Goal: Task Accomplishment & Management: Complete application form

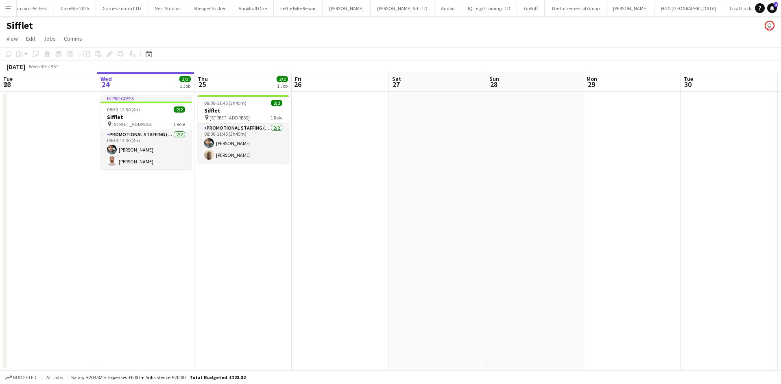
scroll to position [0, 1148]
click at [3, 4] on button "Menu" at bounding box center [8, 8] width 16 height 16
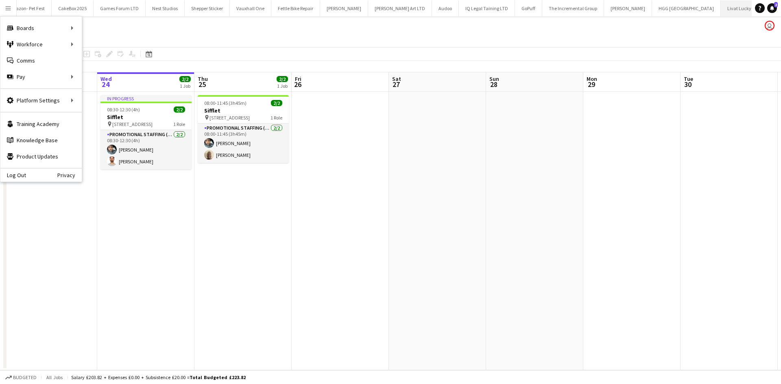
scroll to position [0, 1345]
click at [101, 26] on link "Boards" at bounding box center [122, 28] width 81 height 16
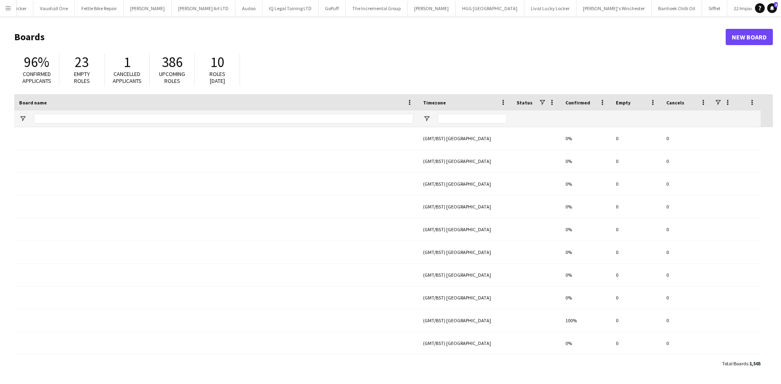
scroll to position [0, 1344]
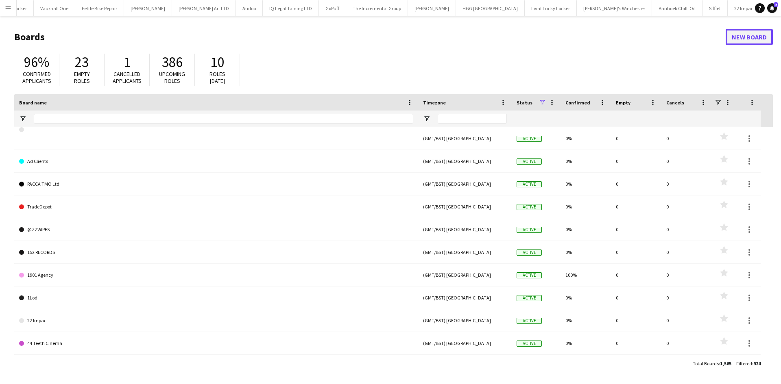
click at [744, 42] on link "New Board" at bounding box center [748, 37] width 47 height 16
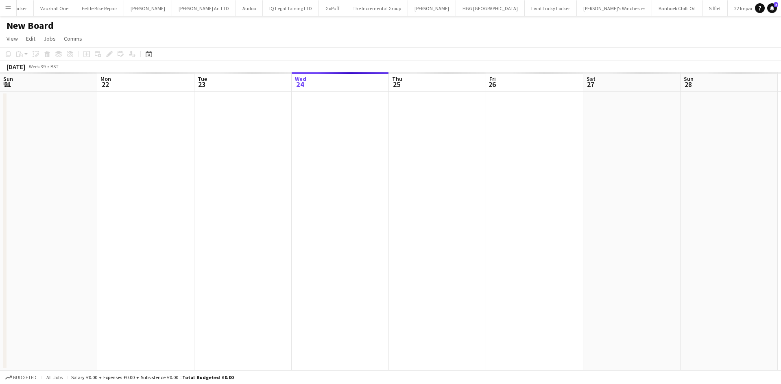
scroll to position [0, 194]
click at [42, 23] on h1 "New Board" at bounding box center [30, 26] width 47 height 12
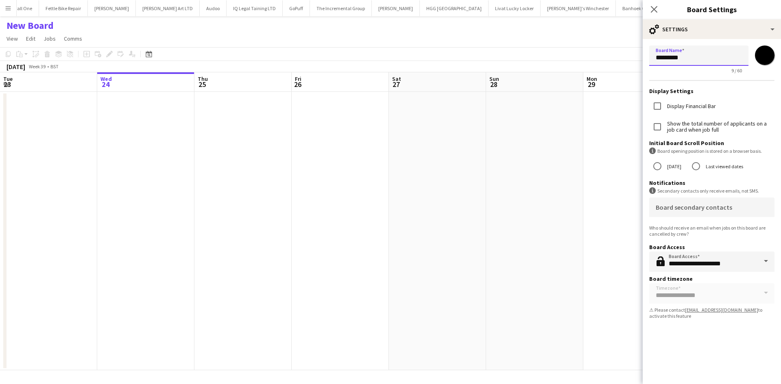
drag, startPoint x: 687, startPoint y: 61, endPoint x: 595, endPoint y: 72, distance: 93.4
click at [595, 72] on body "Menu Boards Boards Boards All jobs Status Workforce Workforce My Workforce Recr…" at bounding box center [390, 192] width 781 height 384
type input "**********"
click at [760, 57] on input "*******" at bounding box center [764, 55] width 29 height 29
click at [773, 70] on div "**********" at bounding box center [711, 60] width 125 height 28
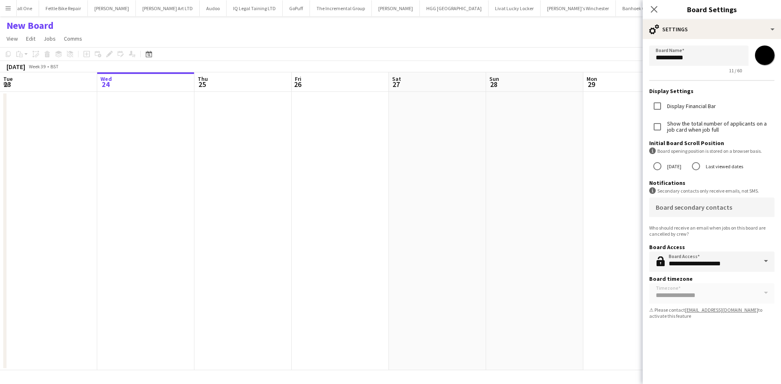
click at [761, 59] on input "*******" at bounding box center [764, 55] width 29 height 29
type input "*******"
click at [694, 329] on div "**********" at bounding box center [712, 202] width 138 height 365
click at [467, 150] on app-date-cell at bounding box center [437, 231] width 97 height 279
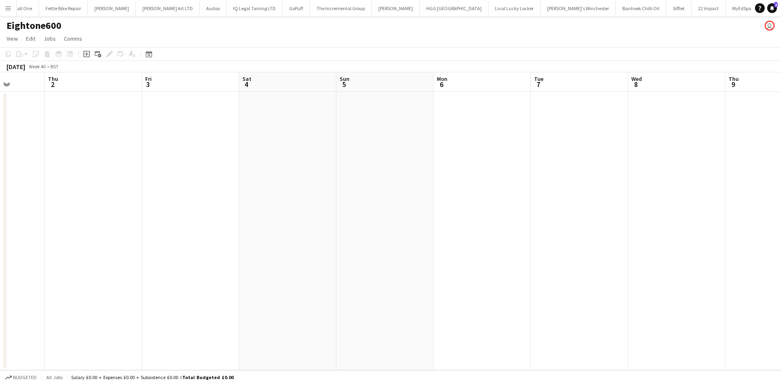
scroll to position [0, 248]
click at [269, 145] on app-date-cell at bounding box center [286, 231] width 97 height 279
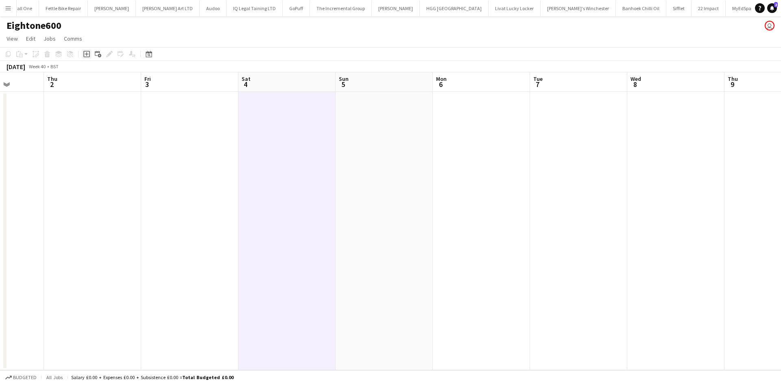
click at [85, 55] on icon "Add job" at bounding box center [86, 54] width 7 height 7
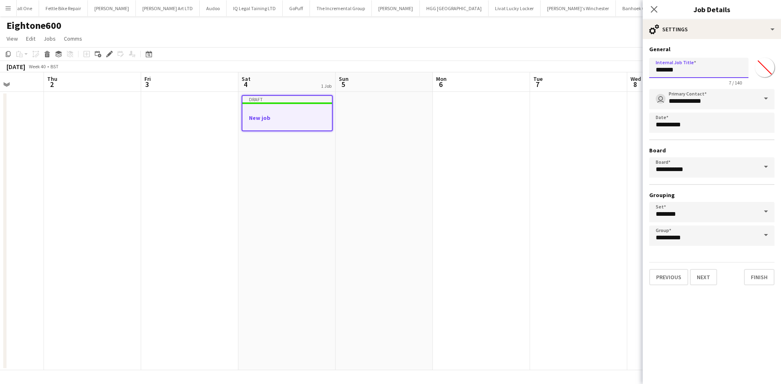
drag, startPoint x: 706, startPoint y: 71, endPoint x: 590, endPoint y: 79, distance: 116.2
click at [590, 79] on body "Menu Boards Boards Boards All jobs Status Workforce Workforce My Workforce Recr…" at bounding box center [390, 192] width 781 height 384
type input "**********"
click at [765, 64] on input "*******" at bounding box center [764, 67] width 29 height 29
type input "*******"
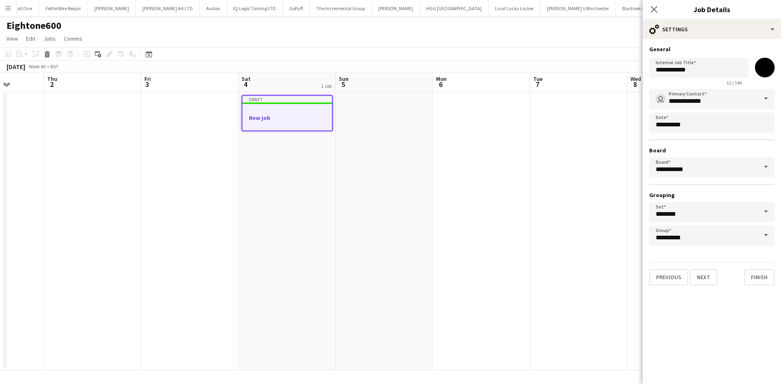
click at [766, 44] on div "**********" at bounding box center [712, 165] width 138 height 253
click at [755, 277] on button "Finish" at bounding box center [759, 277] width 31 height 16
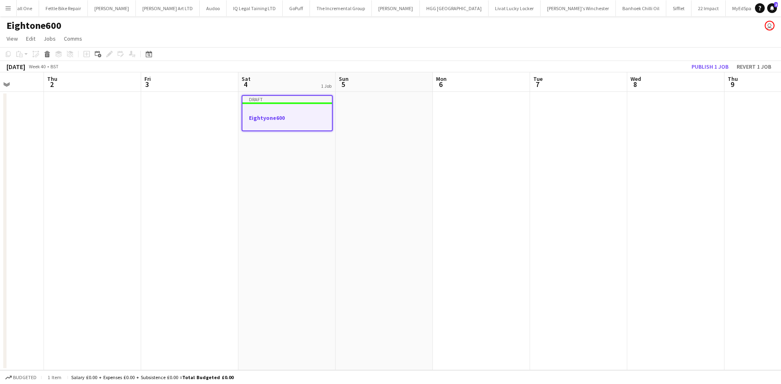
click at [297, 109] on div at bounding box center [286, 110] width 89 height 6
click at [305, 126] on div at bounding box center [287, 124] width 91 height 7
click at [107, 51] on icon "Edit" at bounding box center [109, 54] width 7 height 7
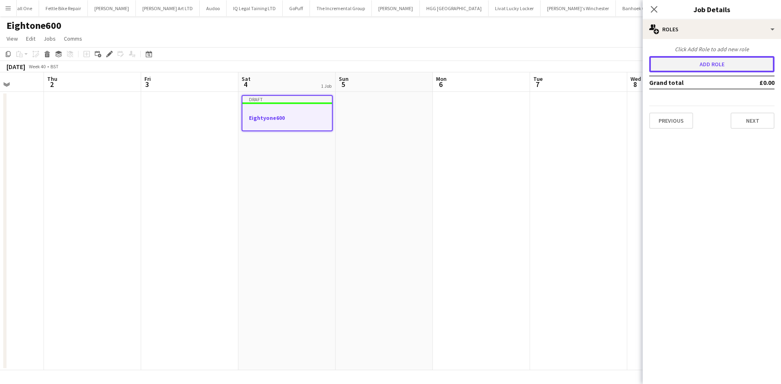
click at [713, 68] on button "Add role" at bounding box center [711, 64] width 125 height 16
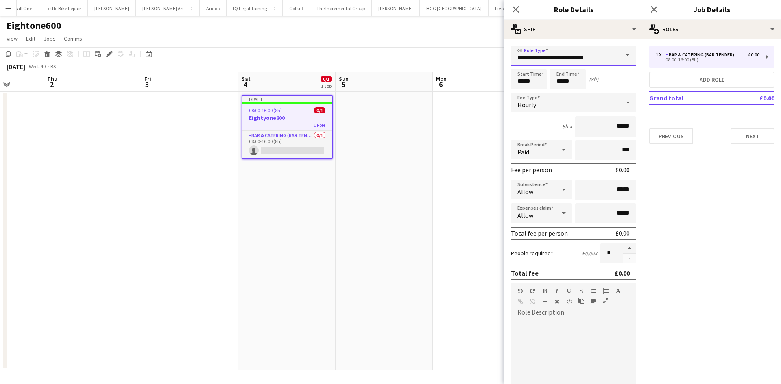
drag, startPoint x: 567, startPoint y: 58, endPoint x: 543, endPoint y: 58, distance: 24.0
click at [543, 58] on input "**********" at bounding box center [573, 56] width 125 height 20
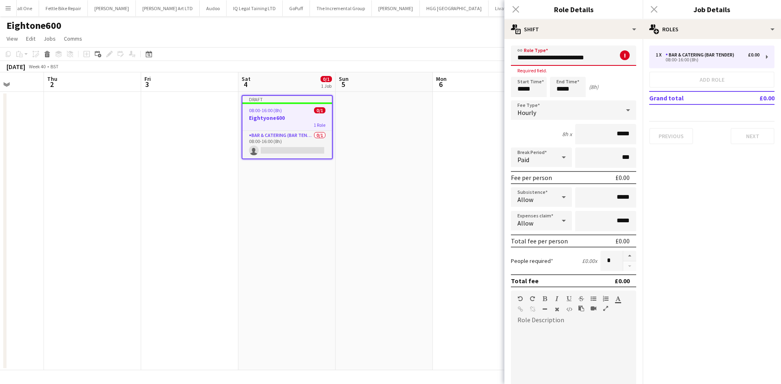
drag, startPoint x: 591, startPoint y: 59, endPoint x: 488, endPoint y: 66, distance: 103.5
click at [488, 66] on body "Menu Boards Boards Boards All jobs Status Workforce Workforce My Workforce Recr…" at bounding box center [390, 192] width 781 height 384
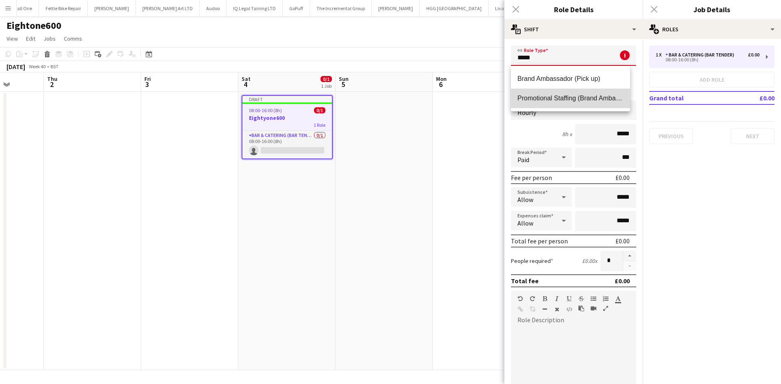
click at [582, 100] on span "Promotional Staffing (Brand Ambassadors)" at bounding box center [570, 98] width 106 height 8
type input "**********"
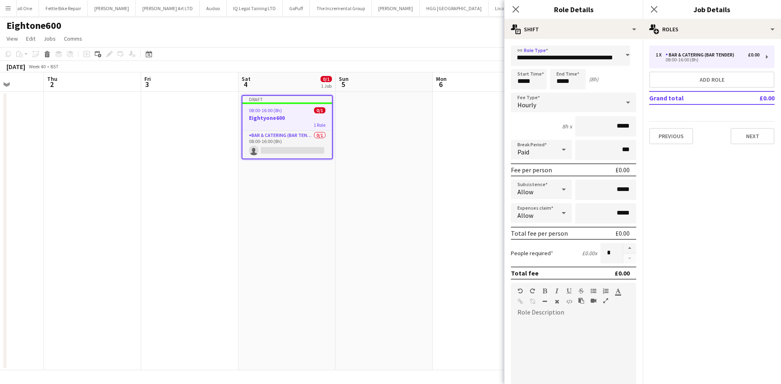
scroll to position [0, 0]
drag, startPoint x: 536, startPoint y: 83, endPoint x: 527, endPoint y: 79, distance: 10.0
click at [477, 82] on body "Menu Boards Boards Boards All jobs Status Workforce Workforce My Workforce Recr…" at bounding box center [390, 192] width 781 height 384
type input "*****"
drag, startPoint x: 573, startPoint y: 84, endPoint x: 538, endPoint y: 84, distance: 34.2
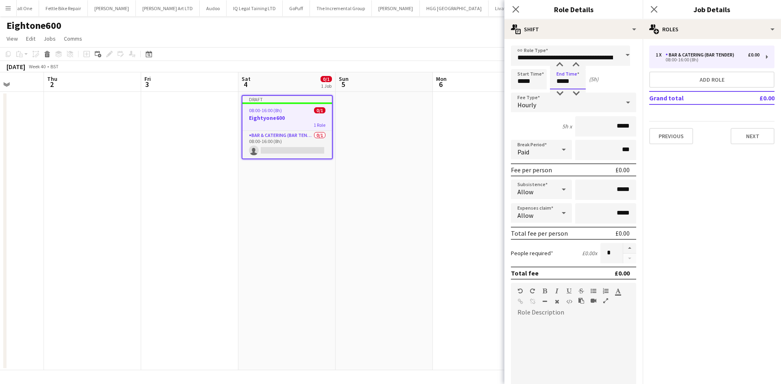
click at [538, 84] on div "Start Time ***** End Time ***** (5h)" at bounding box center [573, 79] width 125 height 20
type input "*****"
drag, startPoint x: 610, startPoint y: 126, endPoint x: 629, endPoint y: 125, distance: 18.7
click at [629, 125] on input "*****" at bounding box center [605, 126] width 61 height 20
type input "******"
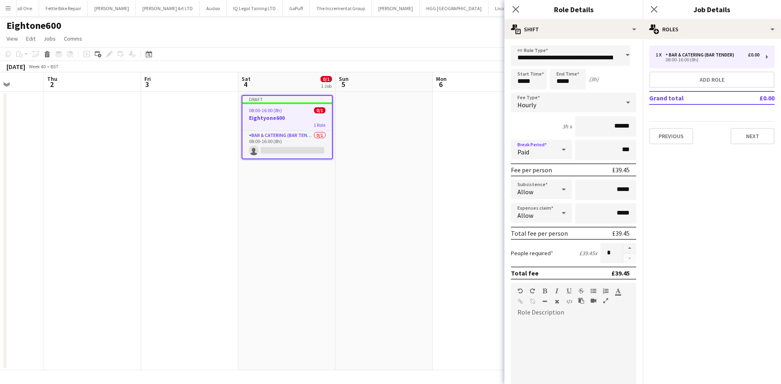
click at [534, 153] on div "Paid" at bounding box center [533, 150] width 45 height 20
click at [533, 196] on span "Unpaid" at bounding box center [539, 193] width 45 height 8
drag, startPoint x: 609, startPoint y: 187, endPoint x: 631, endPoint y: 189, distance: 22.4
click at [631, 189] on form "**********" at bounding box center [573, 298] width 138 height 505
type input "**"
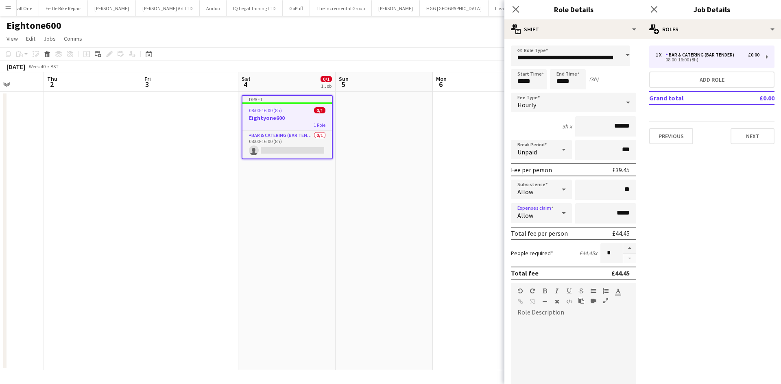
click at [570, 330] on div at bounding box center [573, 368] width 125 height 98
click at [605, 321] on div "**********" at bounding box center [570, 368] width 119 height 98
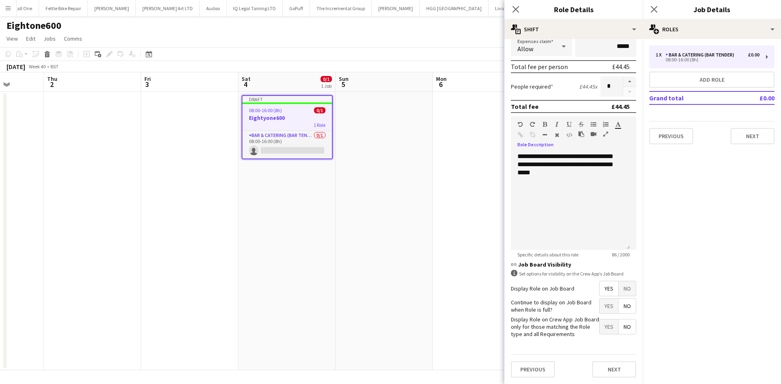
click at [604, 301] on span "Yes" at bounding box center [608, 306] width 19 height 15
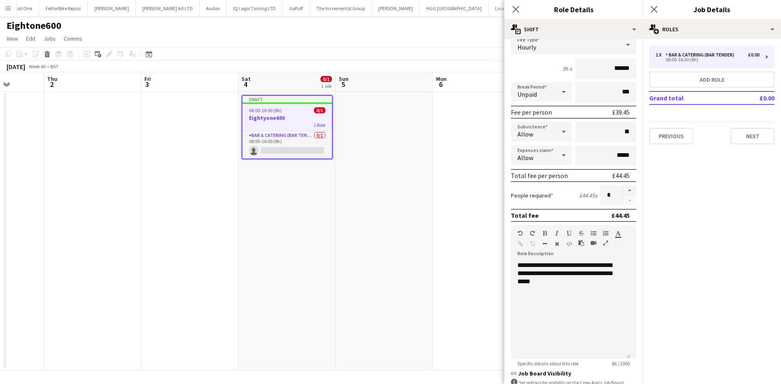
scroll to position [57, 0]
click at [609, 196] on input "*" at bounding box center [611, 196] width 22 height 20
type input "**"
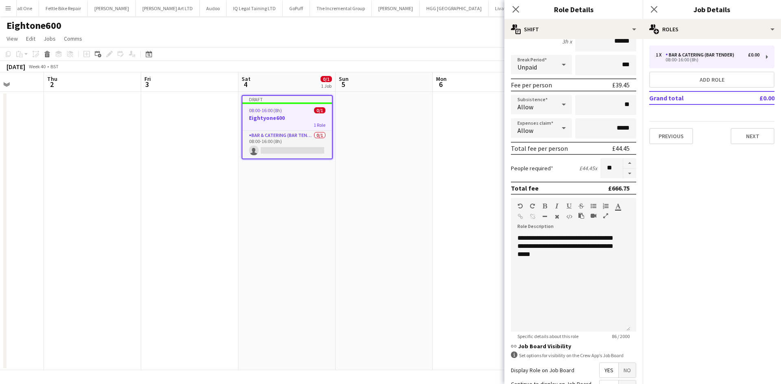
scroll to position [167, 0]
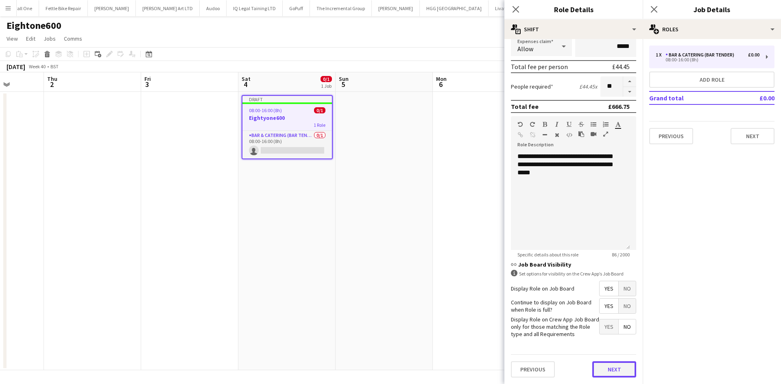
click at [595, 370] on button "Next" at bounding box center [614, 370] width 44 height 16
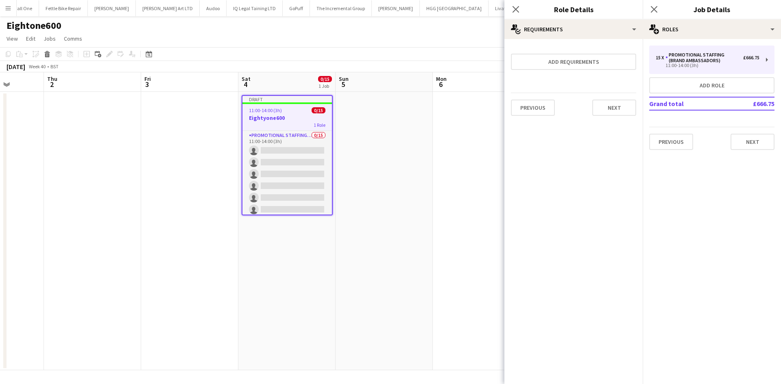
scroll to position [0, 0]
click at [617, 98] on div "Previous Next" at bounding box center [573, 108] width 125 height 30
click at [617, 107] on button "Next" at bounding box center [614, 108] width 44 height 16
click at [621, 111] on button "Finish" at bounding box center [621, 109] width 31 height 16
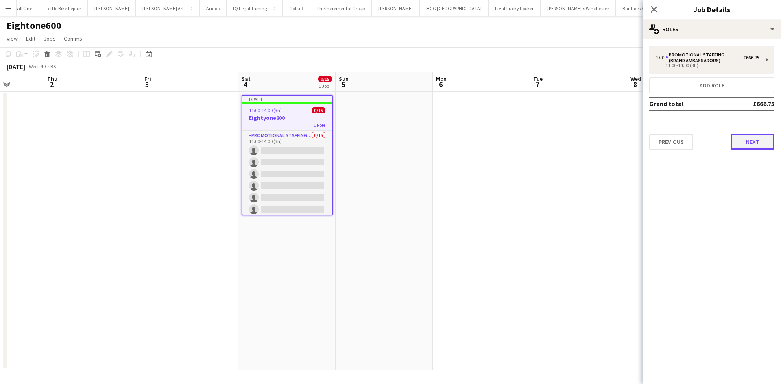
click at [766, 142] on button "Next" at bounding box center [752, 142] width 44 height 16
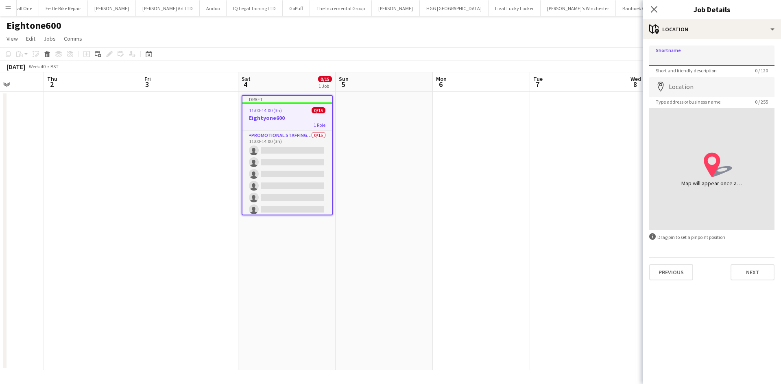
click at [701, 61] on input "Shortname" at bounding box center [711, 56] width 125 height 20
type input "**********"
click at [719, 87] on input "Location" at bounding box center [711, 87] width 125 height 20
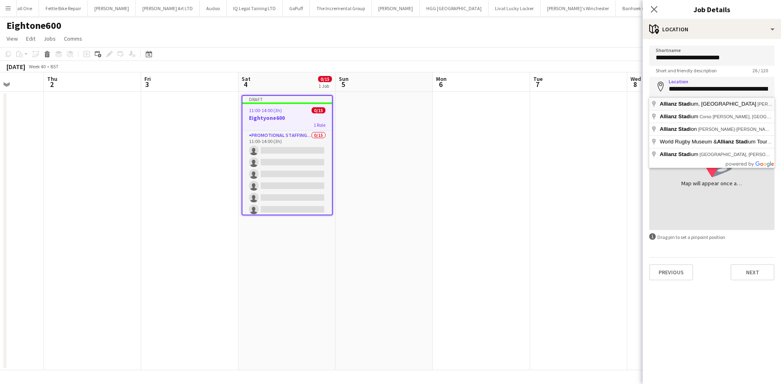
type input "**********"
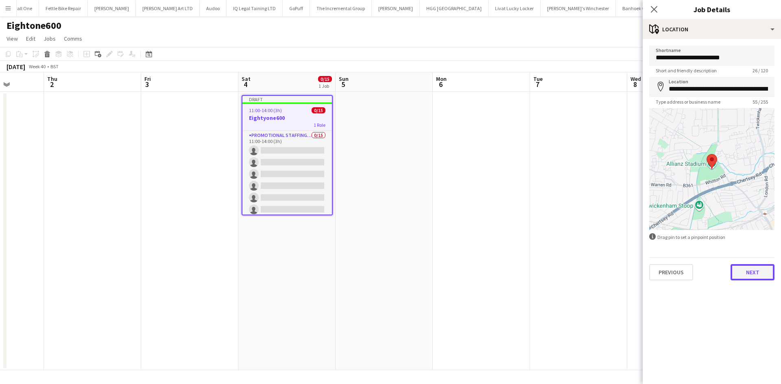
click at [766, 277] on button "Next" at bounding box center [752, 272] width 44 height 16
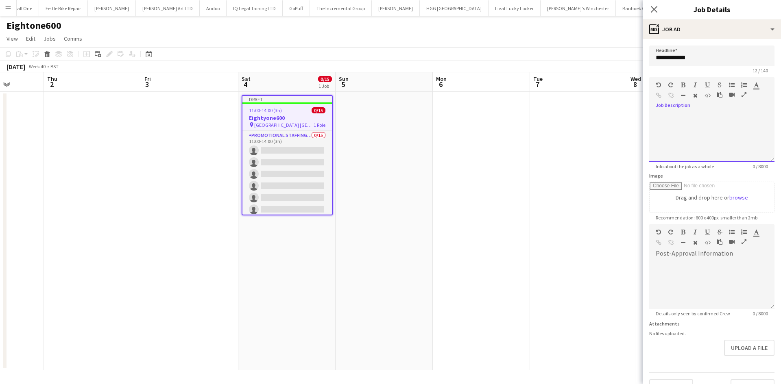
click at [708, 107] on div "default Heading 1 Heading 2 Heading 3 Heading 4 Heading 5 Heading 6 Heading 7 P…" at bounding box center [711, 92] width 125 height 31
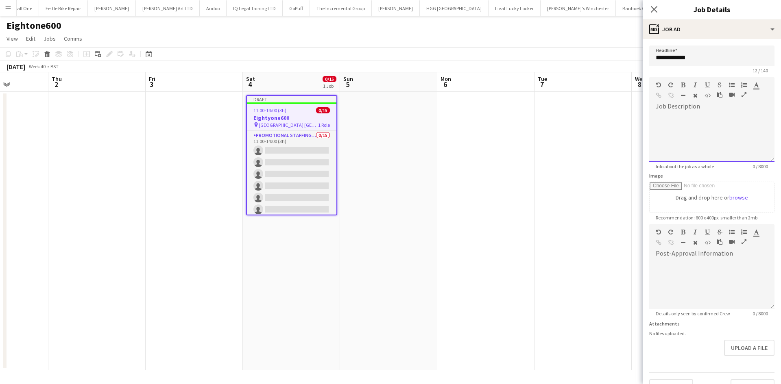
click at [682, 99] on div at bounding box center [674, 97] width 37 height 10
click at [688, 126] on div at bounding box center [711, 137] width 125 height 49
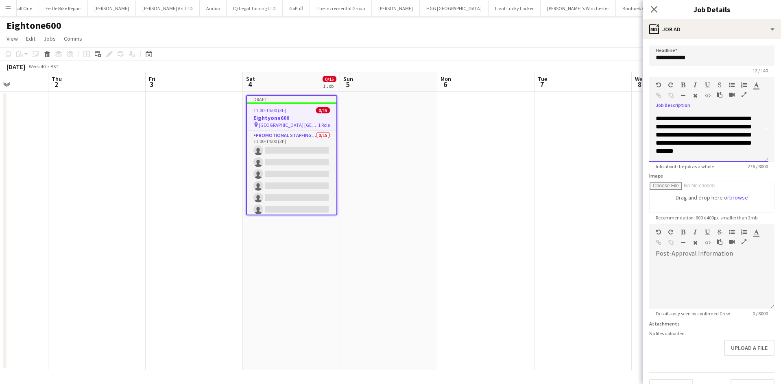
scroll to position [42, 0]
click at [658, 85] on icon "button" at bounding box center [658, 85] width 5 height 6
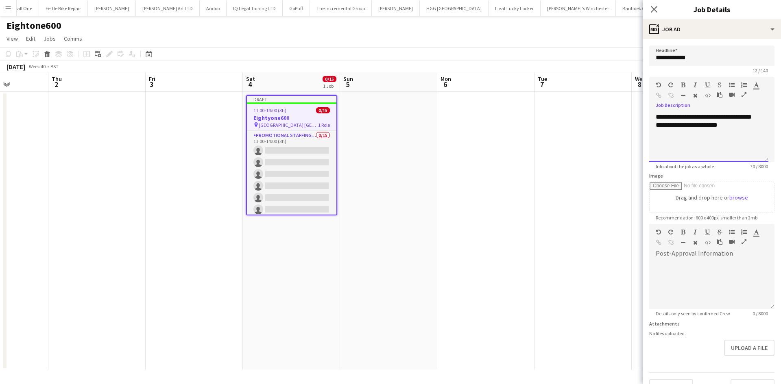
scroll to position [35, 0]
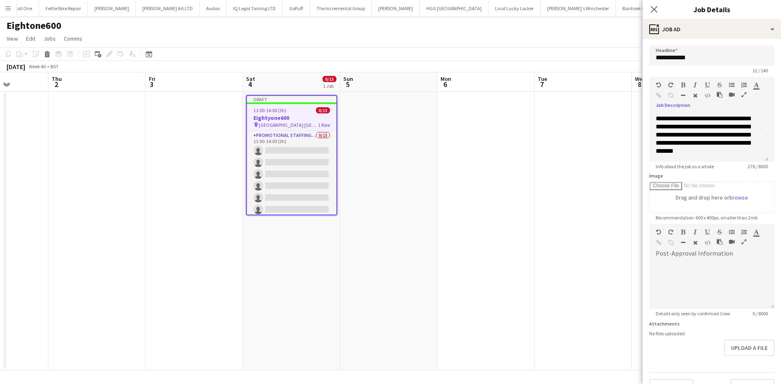
click at [658, 84] on icon "button" at bounding box center [658, 85] width 5 height 6
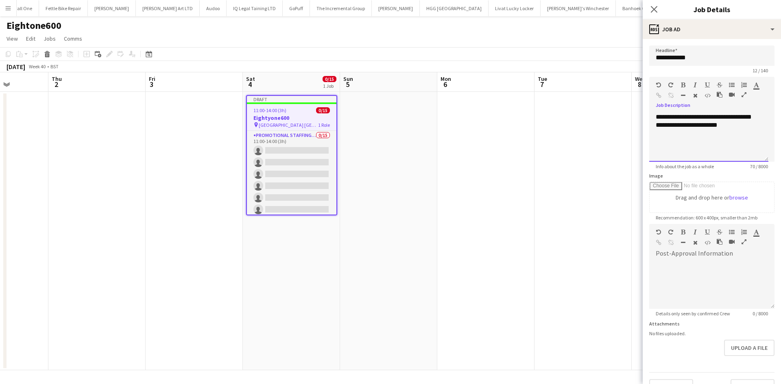
scroll to position [0, 0]
drag, startPoint x: 663, startPoint y: 137, endPoint x: 655, endPoint y: 137, distance: 8.1
click at [655, 137] on div "**********" at bounding box center [708, 137] width 119 height 49
click at [657, 142] on div at bounding box center [709, 141] width 106 height 8
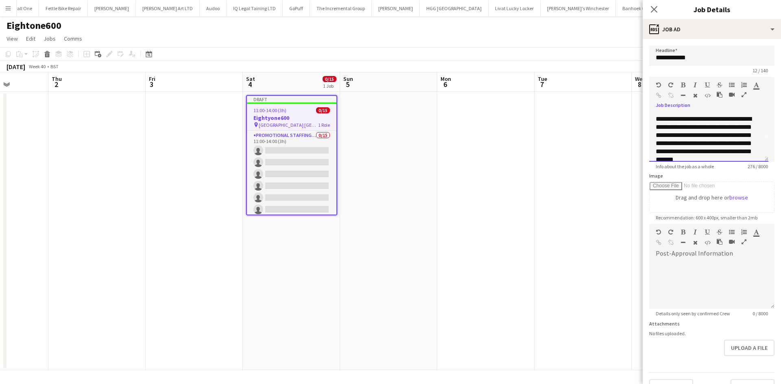
scroll to position [39, 0]
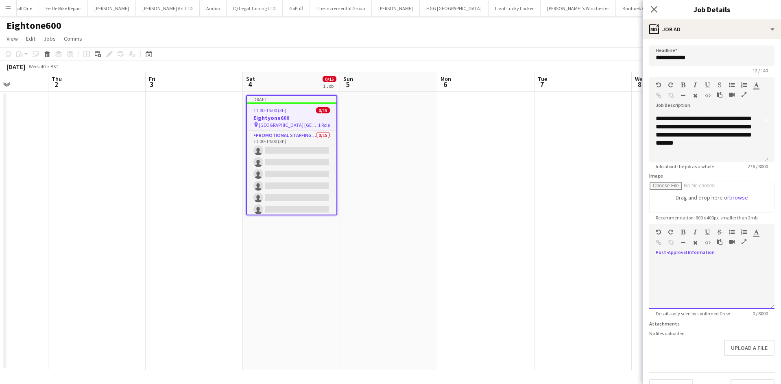
click at [677, 275] on div at bounding box center [711, 284] width 125 height 49
click at [695, 269] on div at bounding box center [711, 284] width 125 height 49
paste div
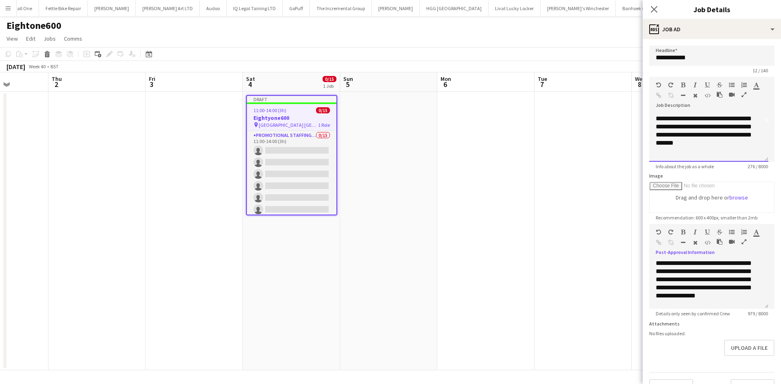
click at [708, 151] on div "**********" at bounding box center [706, 126] width 100 height 57
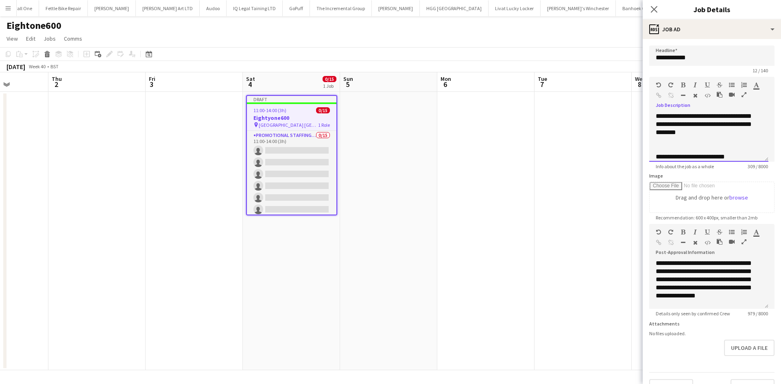
scroll to position [24, 0]
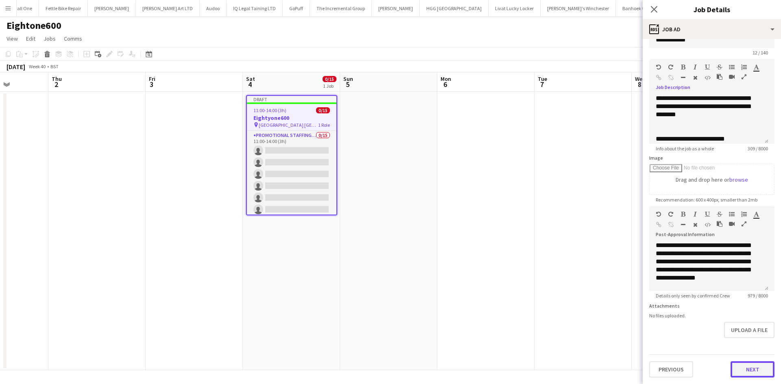
click at [739, 368] on button "Next" at bounding box center [752, 370] width 44 height 16
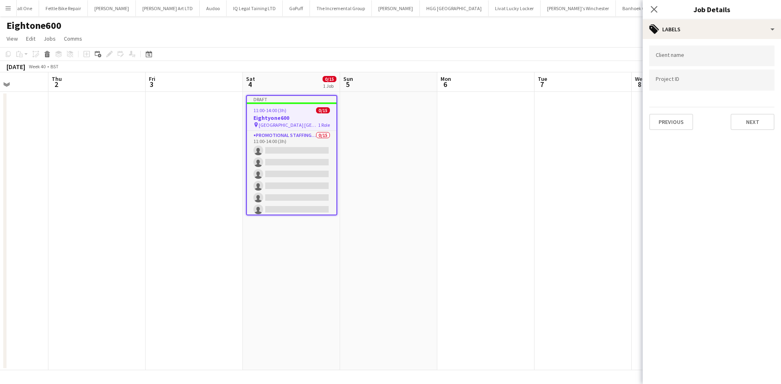
scroll to position [0, 0]
click at [746, 121] on button "Next" at bounding box center [752, 122] width 44 height 16
click at [762, 92] on button "Next" at bounding box center [752, 84] width 44 height 16
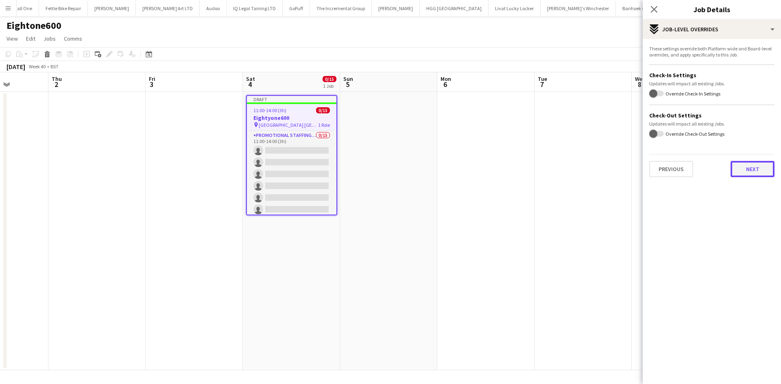
click at [751, 161] on button "Next" at bounding box center [752, 169] width 44 height 16
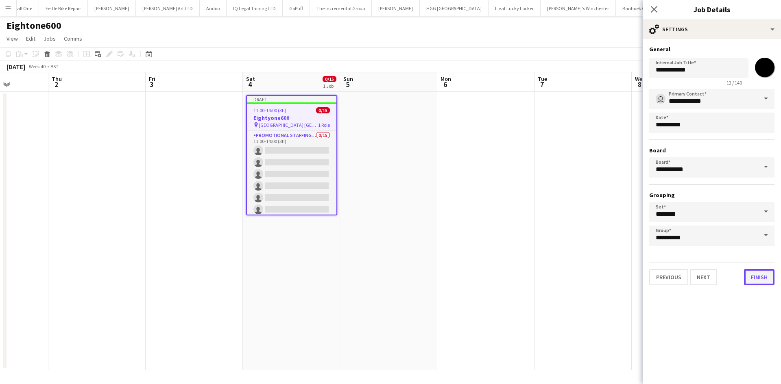
click at [760, 275] on button "Finish" at bounding box center [759, 277] width 31 height 16
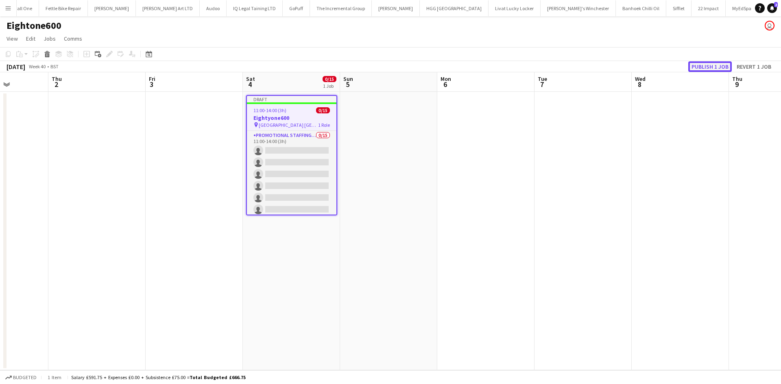
click at [708, 67] on button "Publish 1 job" at bounding box center [710, 66] width 44 height 11
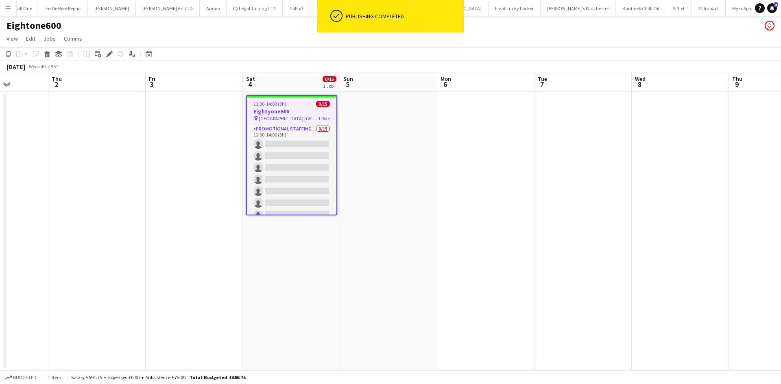
click at [420, 148] on app-date-cell at bounding box center [388, 231] width 97 height 279
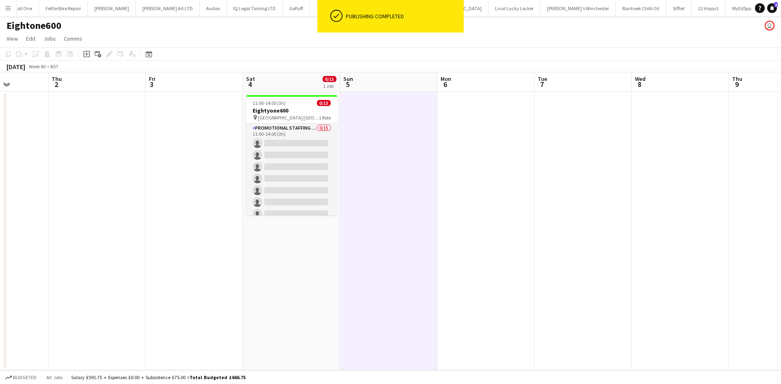
click at [412, 133] on app-date-cell at bounding box center [388, 231] width 97 height 279
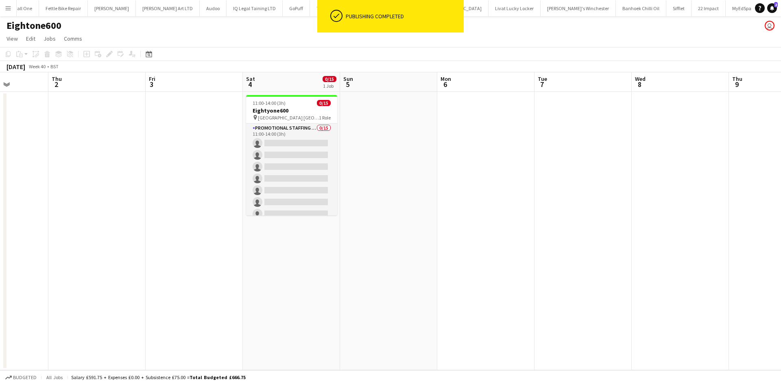
click at [417, 46] on app-page-menu "View Day view expanded Day view collapsed Month view Date picker Jump to today …" at bounding box center [390, 39] width 781 height 15
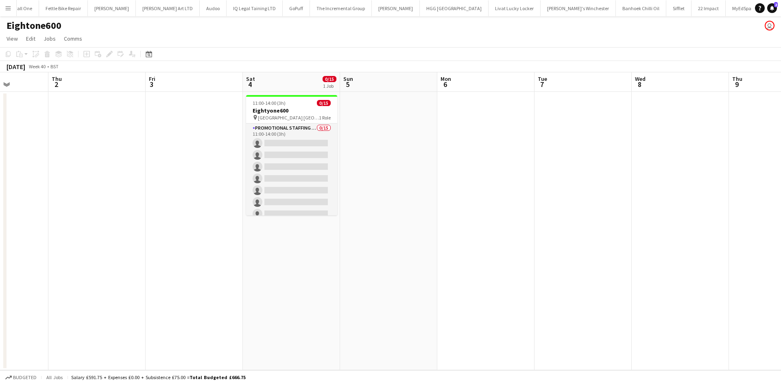
click at [13, 8] on button "Menu" at bounding box center [8, 8] width 16 height 16
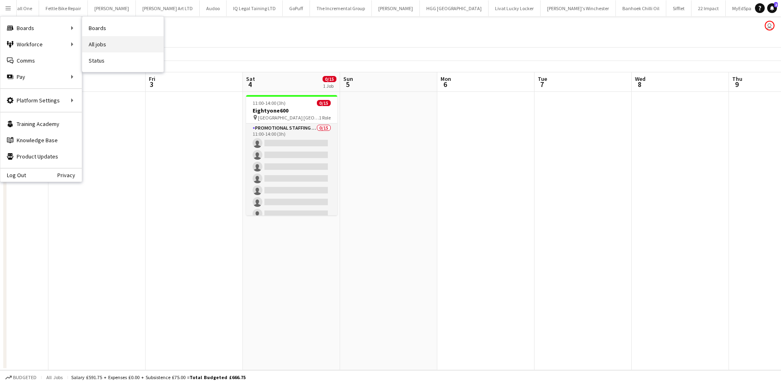
click at [106, 42] on link "All jobs" at bounding box center [122, 44] width 81 height 16
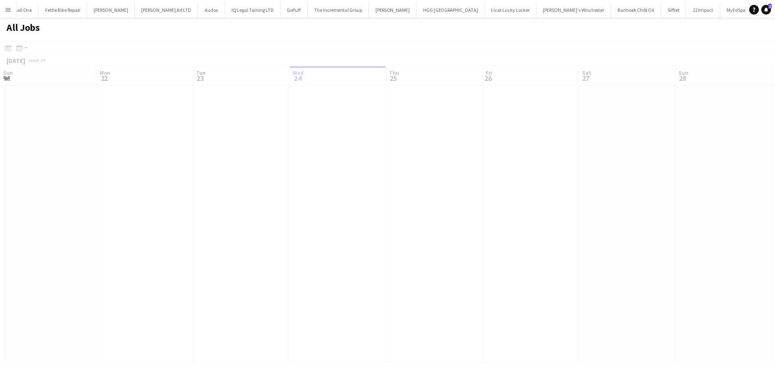
scroll to position [0, 194]
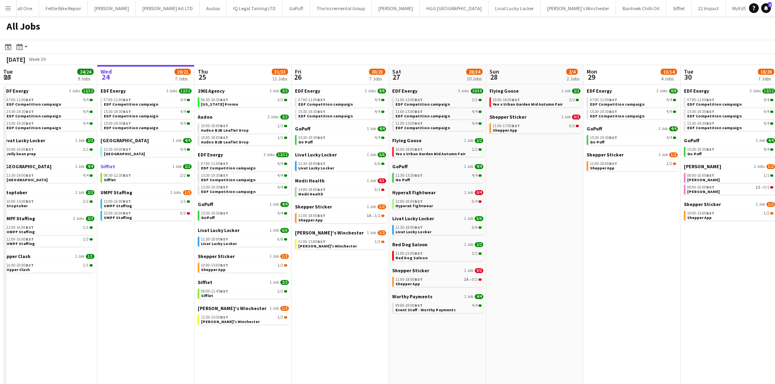
click at [108, 165] on span "Sifflet" at bounding box center [107, 166] width 15 height 6
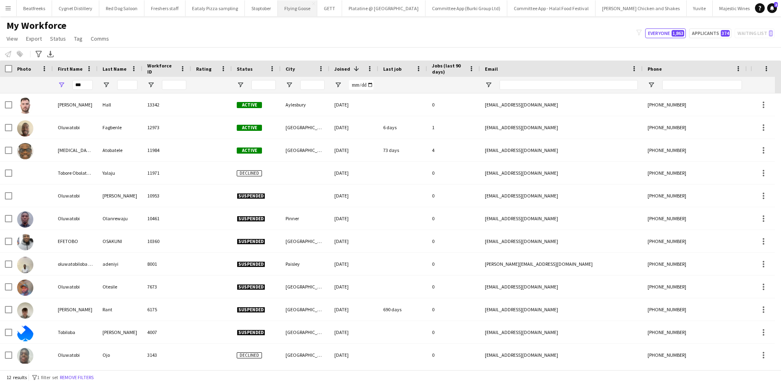
click at [290, 8] on button "Flying Goose Close" at bounding box center [297, 8] width 39 height 16
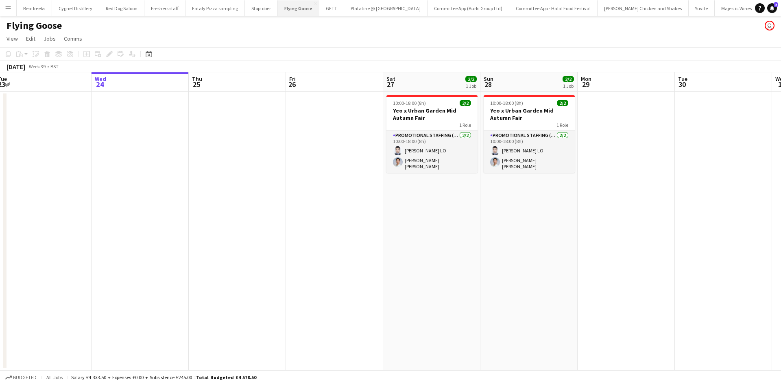
scroll to position [0, 323]
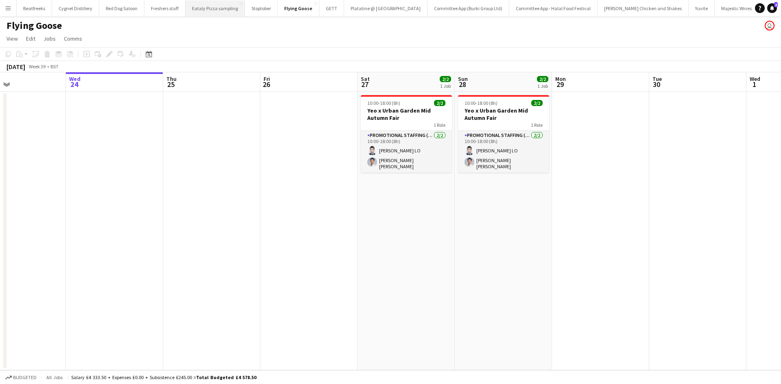
click at [205, 10] on button "Eataly Pizza sampling Close" at bounding box center [214, 8] width 59 height 16
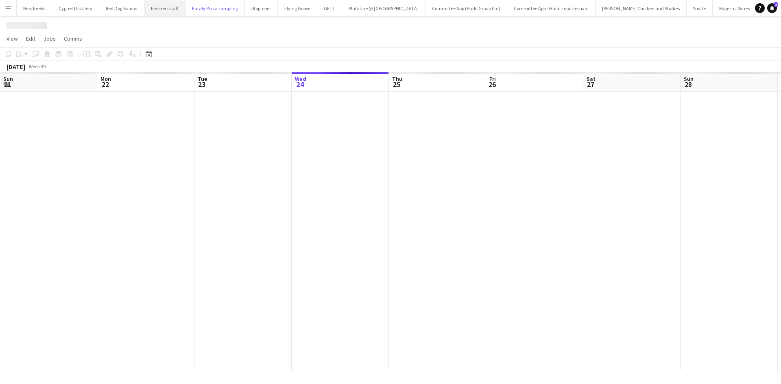
scroll to position [0, 194]
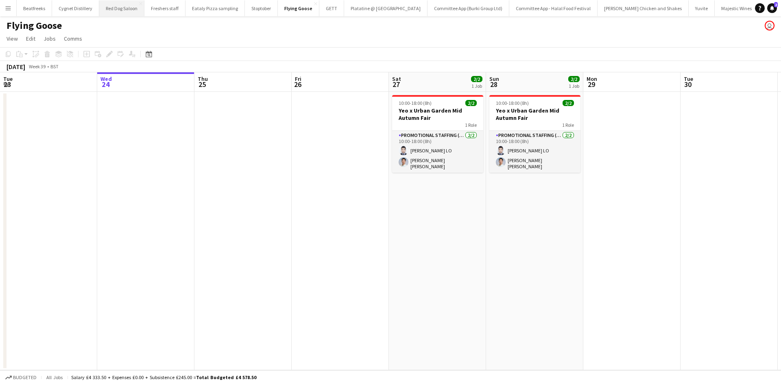
click at [115, 9] on button "Red Dog Saloon Close" at bounding box center [121, 8] width 45 height 16
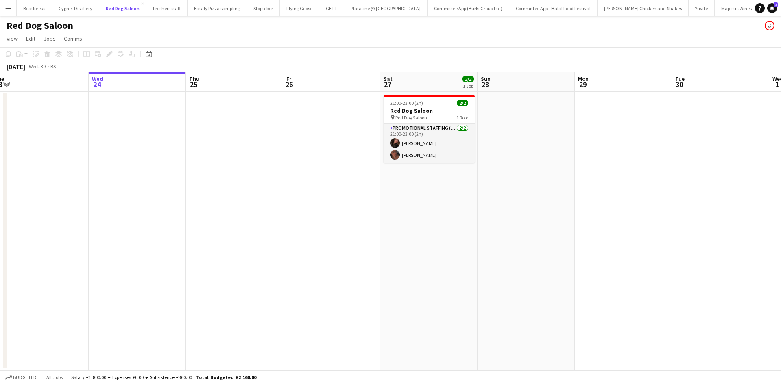
scroll to position [0, 203]
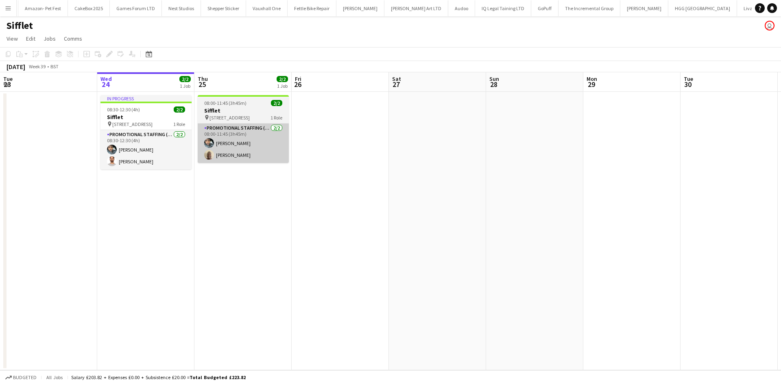
scroll to position [0, 1148]
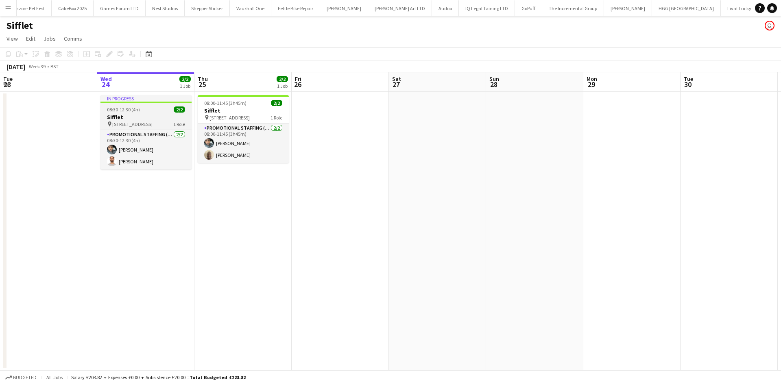
click at [163, 111] on div "08:30-12:30 (4h) 2/2" at bounding box center [145, 110] width 91 height 6
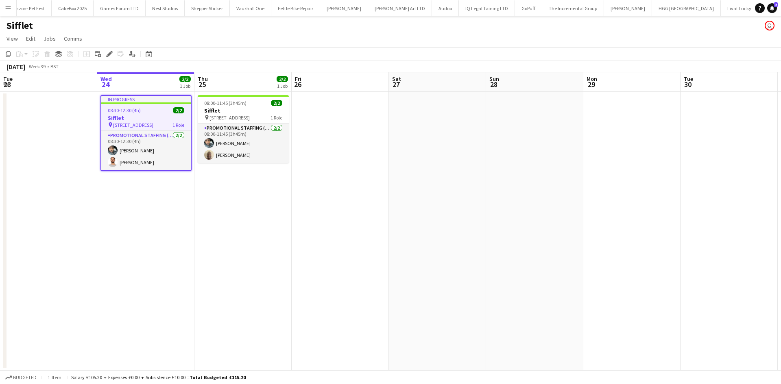
click at [128, 150] on app-card-role "Promotional Staffing (Brand Ambassadors) 2/2 08:30-12:30 (4h) Abdul Wahhab Ahma…" at bounding box center [145, 150] width 89 height 39
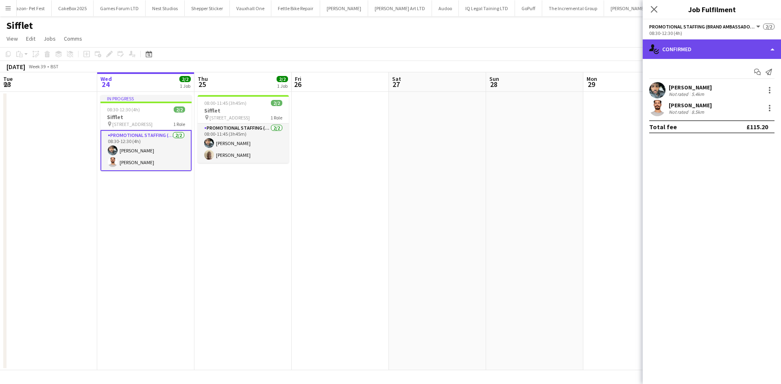
click at [732, 47] on div "single-neutral-actions-check-2 Confirmed" at bounding box center [712, 49] width 138 height 20
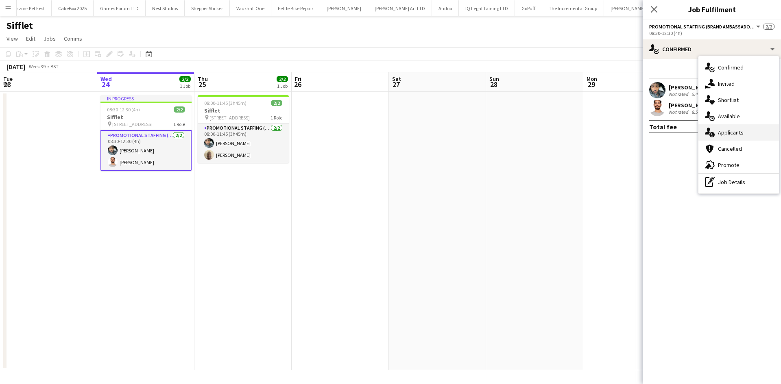
click at [737, 128] on div "single-neutral-actions-information Applicants" at bounding box center [738, 132] width 81 height 16
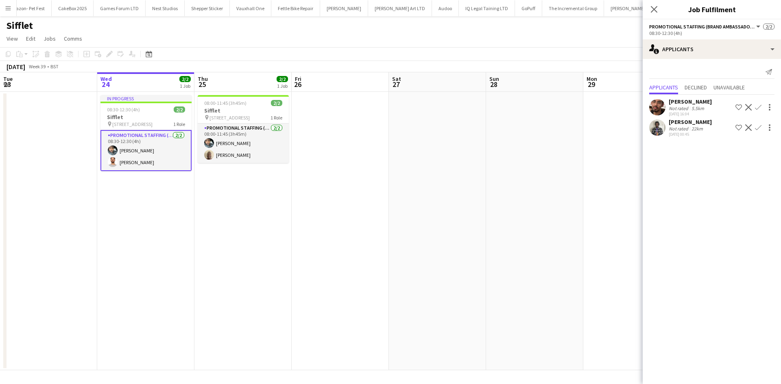
click at [663, 129] on app-user-avatar at bounding box center [657, 128] width 16 height 16
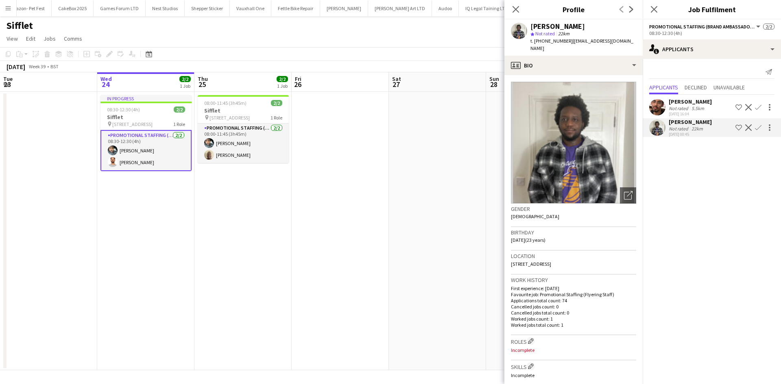
click at [682, 101] on div "Faizan-Wali Ahmed" at bounding box center [690, 101] width 43 height 7
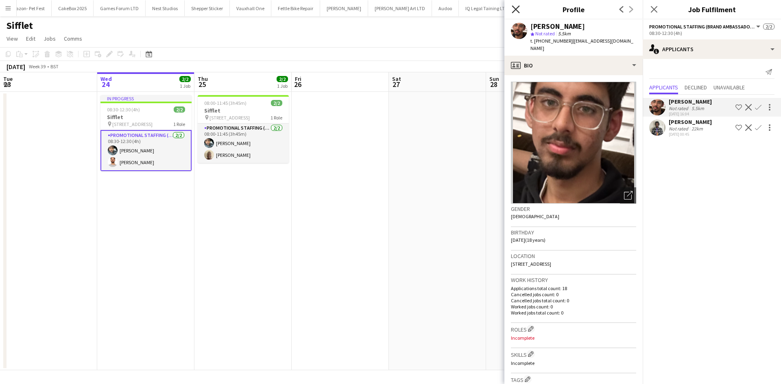
click at [516, 11] on icon "Close pop-in" at bounding box center [516, 9] width 8 height 8
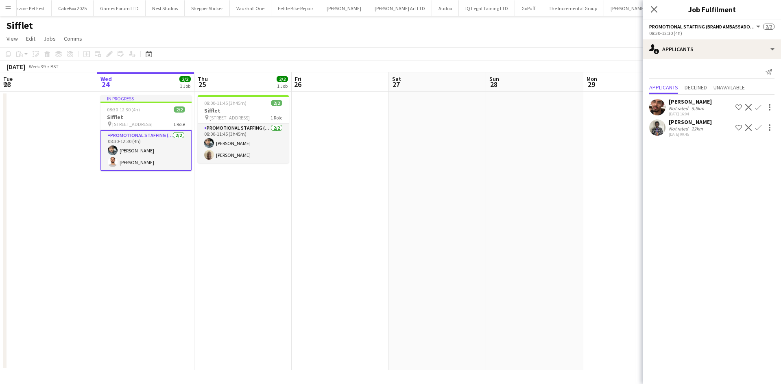
click at [5, 7] on app-icon "Menu" at bounding box center [8, 8] width 7 height 7
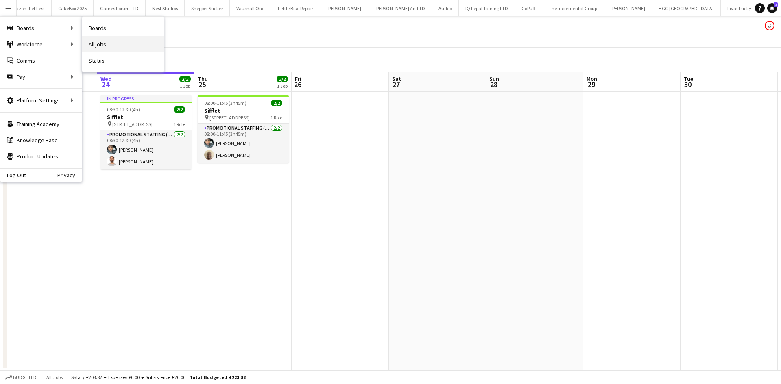
click at [114, 46] on link "All jobs" at bounding box center [122, 44] width 81 height 16
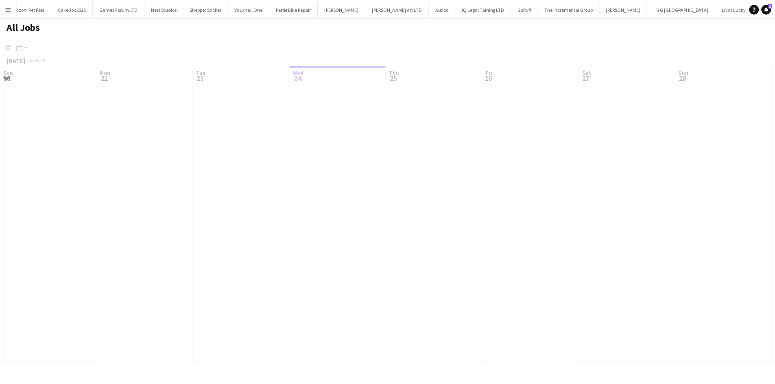
scroll to position [0, 194]
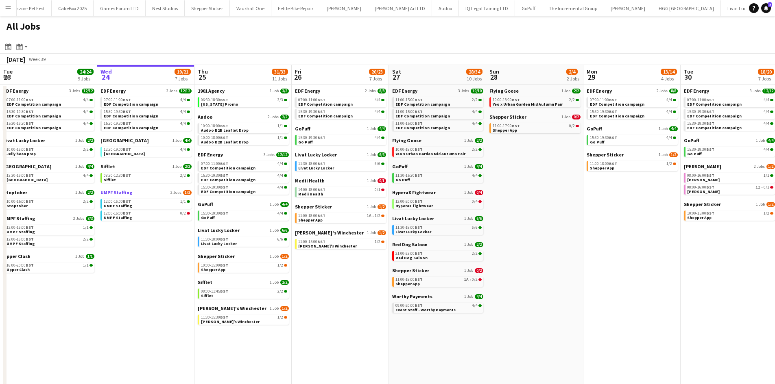
click at [120, 192] on span "UMPF Staffing" at bounding box center [116, 193] width 32 height 6
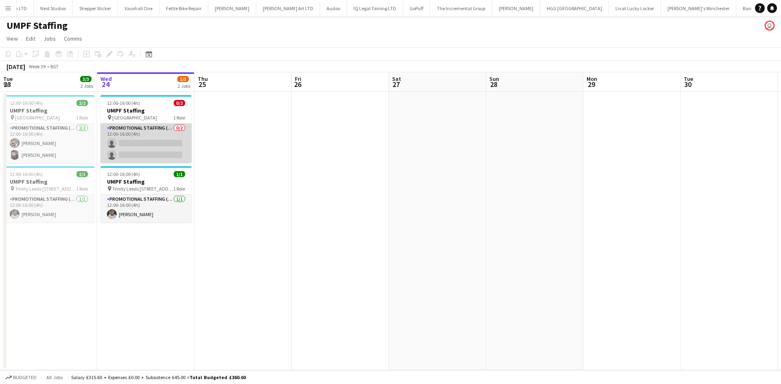
scroll to position [0, 1261]
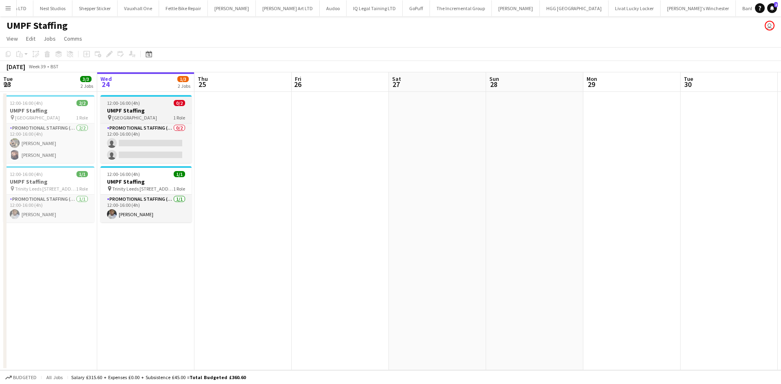
click at [123, 114] on h3 "UMPF Staffing" at bounding box center [145, 110] width 91 height 7
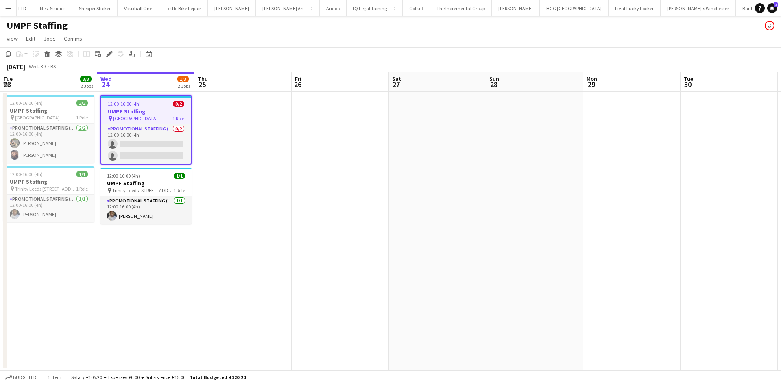
click at [8, 9] on app-icon "Menu" at bounding box center [8, 8] width 7 height 7
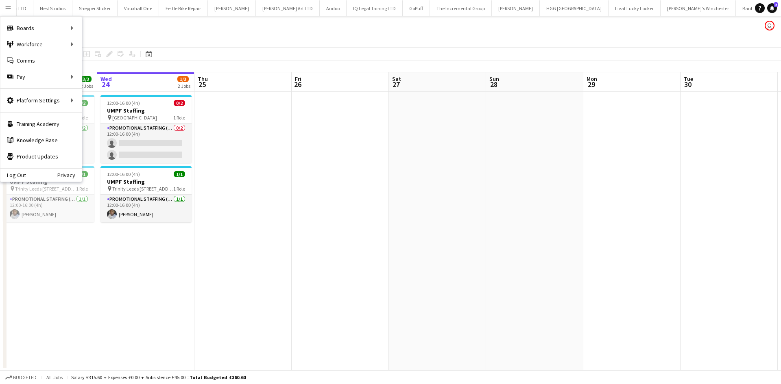
click at [94, 43] on app-page-menu "View Day view expanded Day view collapsed Month view Date picker Jump to [DATE]…" at bounding box center [390, 39] width 781 height 15
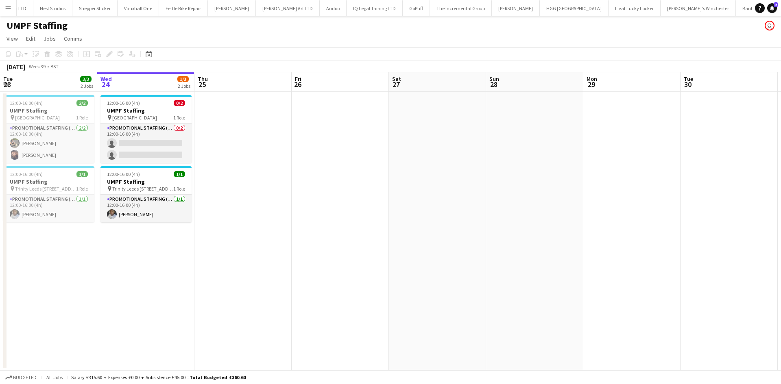
click at [10, 4] on button "Menu" at bounding box center [8, 8] width 16 height 16
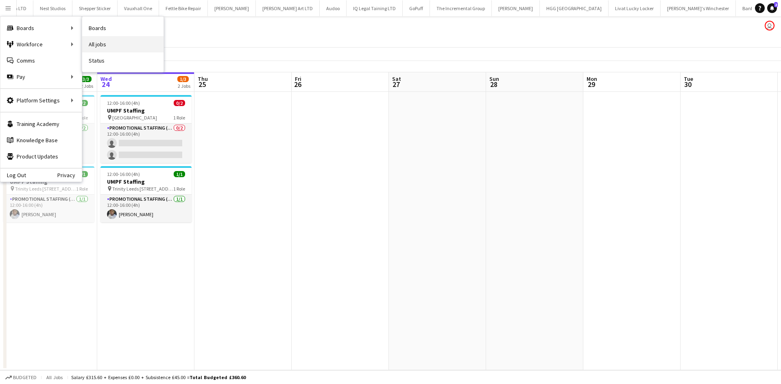
click at [104, 44] on link "All jobs" at bounding box center [122, 44] width 81 height 16
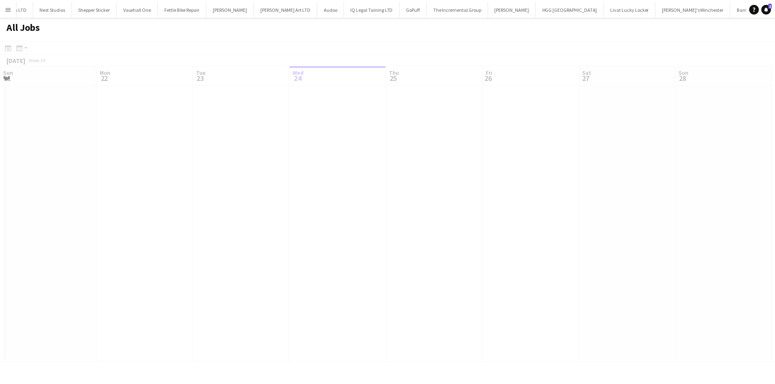
scroll to position [0, 194]
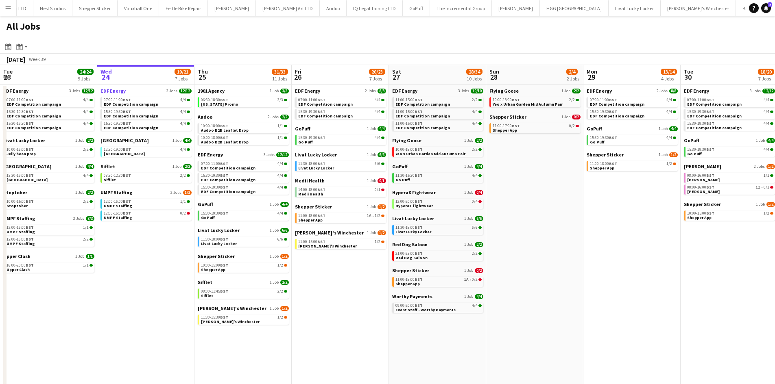
click at [115, 90] on span "EDF Energy" at bounding box center [112, 91] width 25 height 6
click at [6, 8] on app-icon "Menu" at bounding box center [8, 8] width 7 height 7
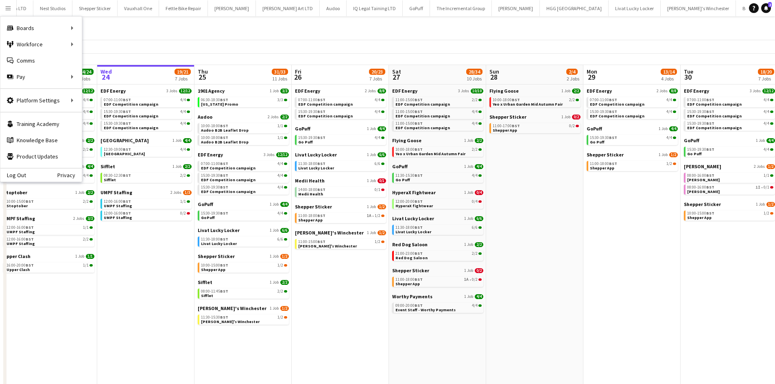
click at [371, 39] on div "All Jobs" at bounding box center [387, 28] width 775 height 24
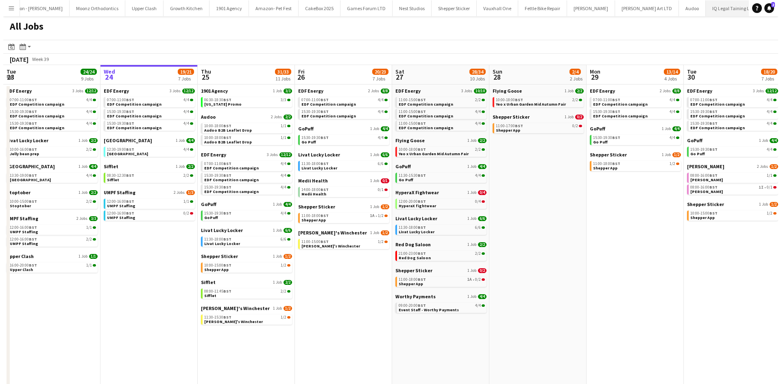
scroll to position [0, 904]
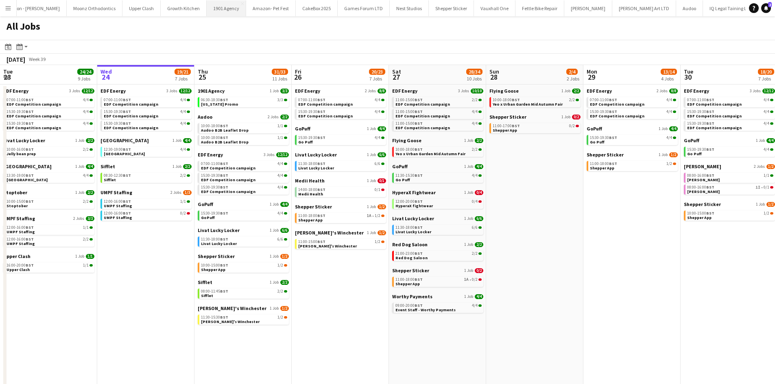
click at [207, 7] on button "1901 Agency Close" at bounding box center [226, 8] width 39 height 16
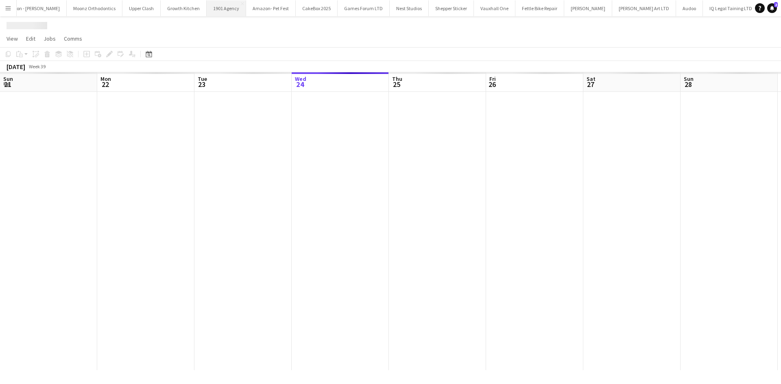
scroll to position [0, 194]
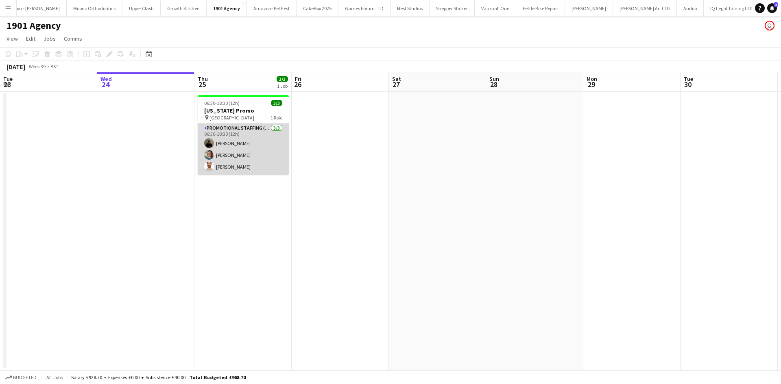
click at [238, 162] on app-card-role "Promotional Staffing (Brand Ambassadors) 3/3 06:30-18:30 (12h) Mahamedqadar Osm…" at bounding box center [243, 149] width 91 height 51
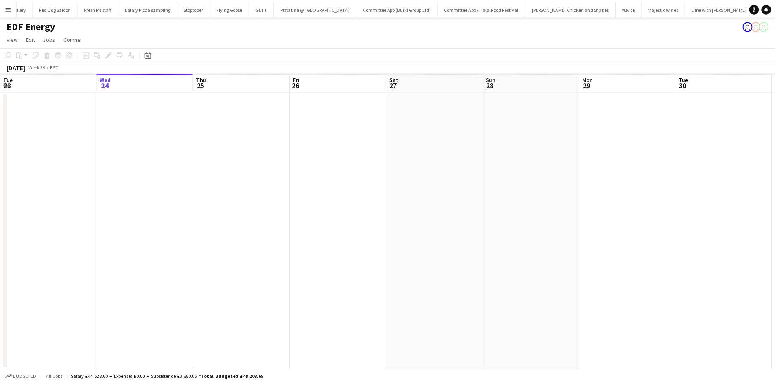
scroll to position [0, 76]
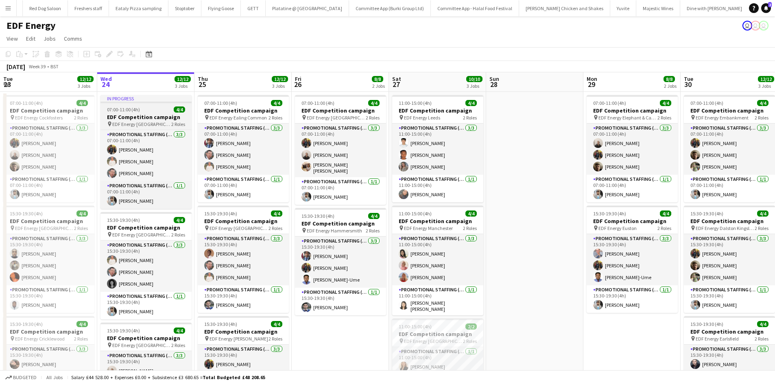
click at [143, 115] on h3 "EDF Competition campaign" at bounding box center [145, 116] width 91 height 7
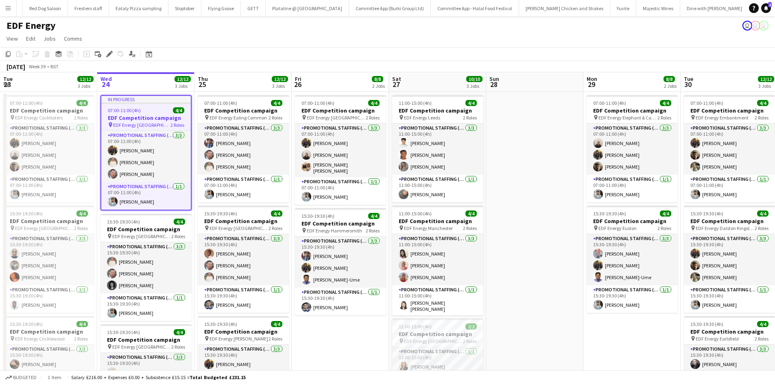
click at [146, 129] on app-job-card "In progress 07:00-11:00 (4h) 4/4 EDF Competition campaign pin EDF Energy [GEOGR…" at bounding box center [145, 152] width 91 height 115
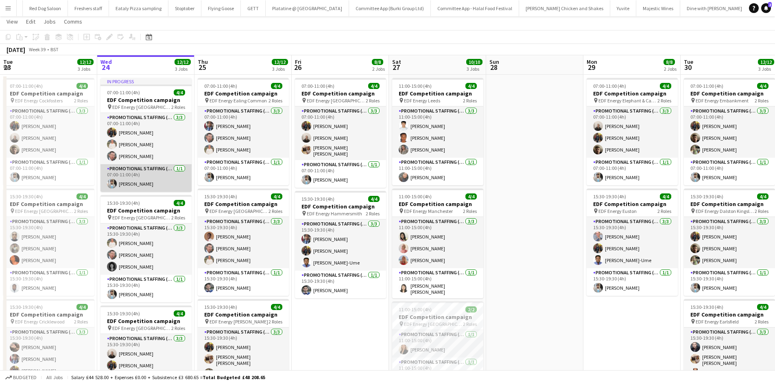
scroll to position [17, 0]
